Goal: Ask a question

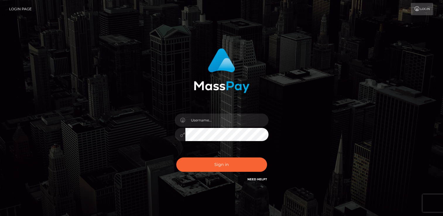
click at [259, 178] on link "Need Help?" at bounding box center [257, 179] width 20 height 4
click at [261, 181] on div "Need Help?" at bounding box center [257, 179] width 20 height 7
click at [261, 180] on link "Need Help?" at bounding box center [257, 179] width 20 height 4
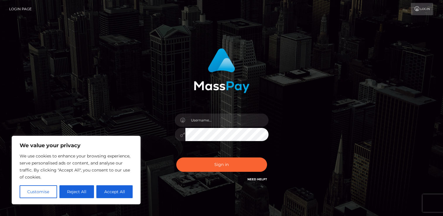
click at [261, 180] on link "Need Help?" at bounding box center [257, 179] width 20 height 4
click at [264, 178] on link "Need Help?" at bounding box center [257, 179] width 20 height 4
click at [420, 11] on link "Login" at bounding box center [421, 9] width 22 height 12
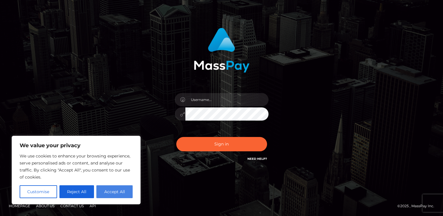
click at [119, 191] on button "Accept All" at bounding box center [114, 191] width 36 height 13
checkbox input "true"
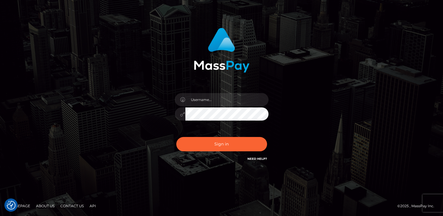
click at [252, 160] on link "Need Help?" at bounding box center [257, 159] width 20 height 4
click at [255, 159] on link "Need Help?" at bounding box center [257, 159] width 20 height 4
